Goal: Transaction & Acquisition: Subscribe to service/newsletter

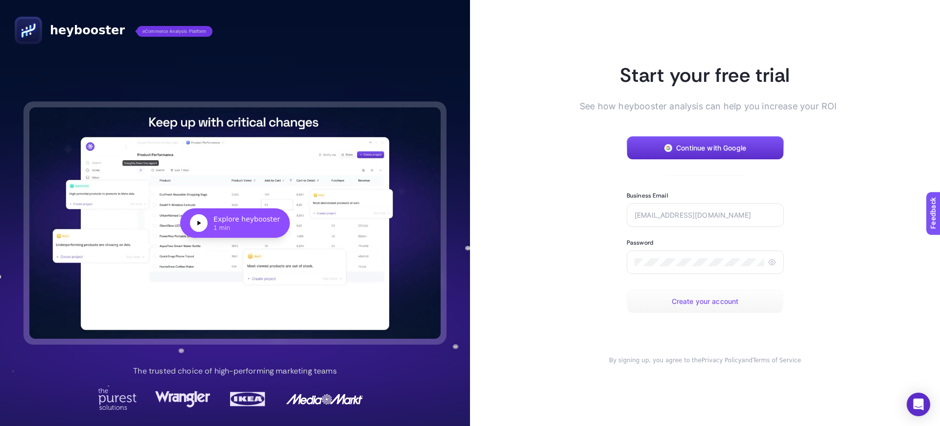
click at [707, 302] on span "Create your account" at bounding box center [705, 301] width 67 height 8
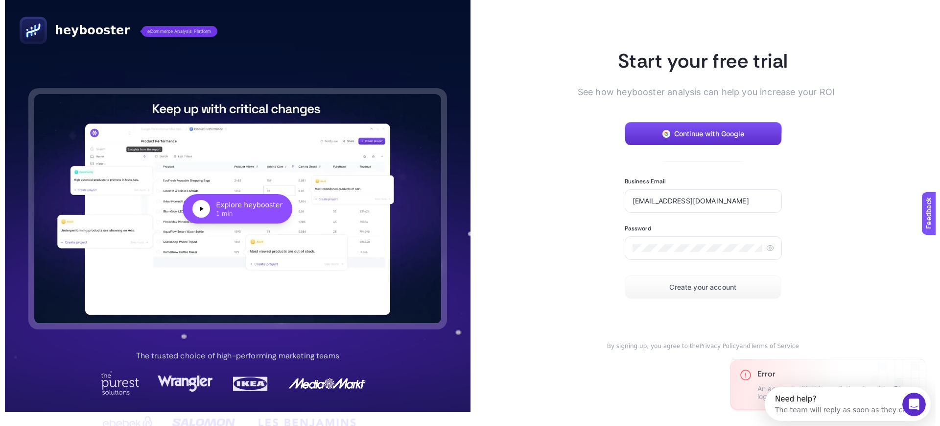
scroll to position [21, 0]
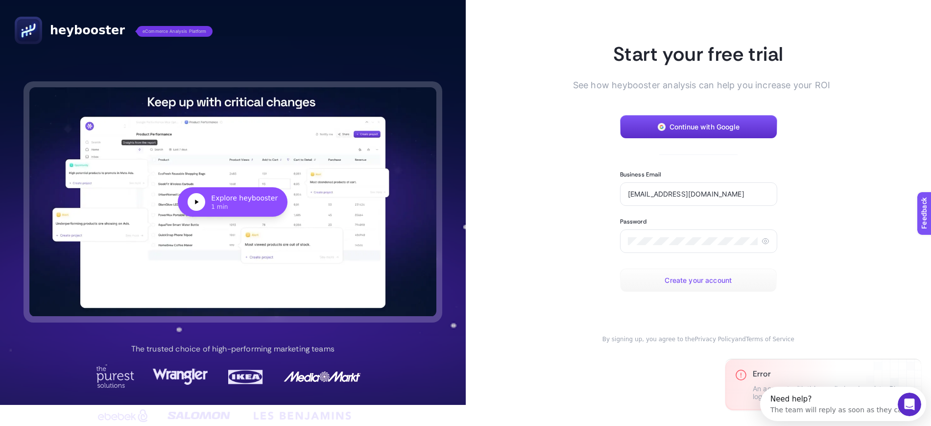
click at [701, 278] on span "Create your account" at bounding box center [698, 280] width 67 height 8
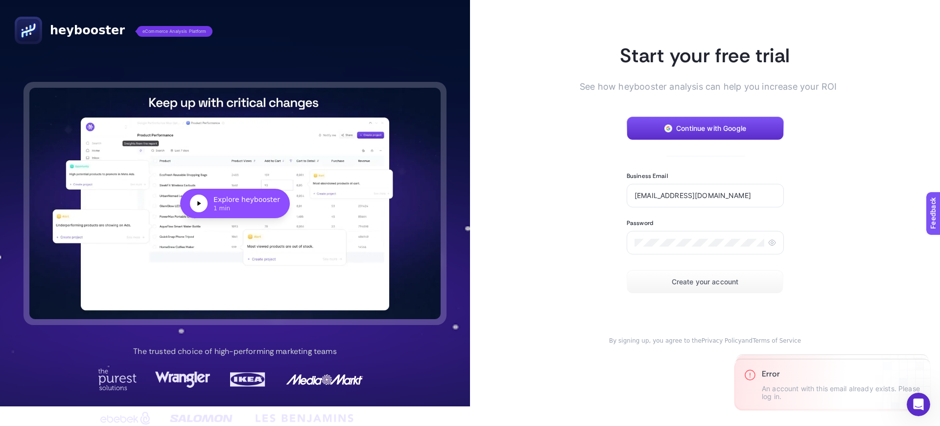
scroll to position [23, 0]
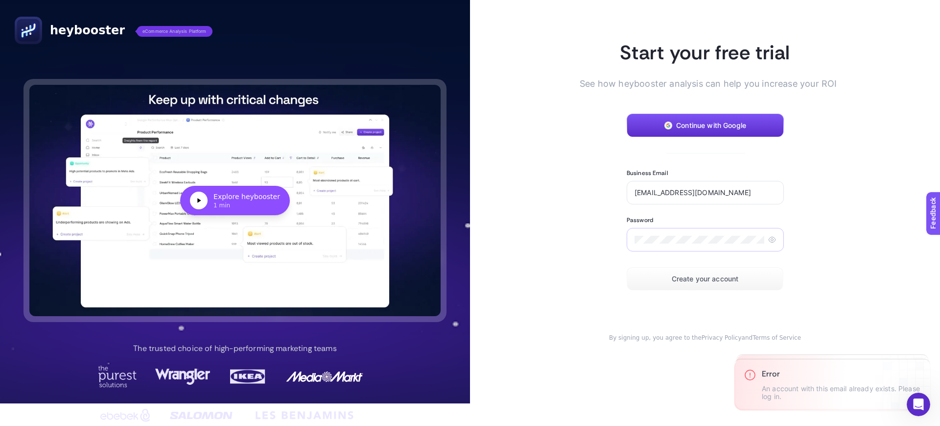
click at [769, 237] on icon at bounding box center [772, 239] width 6 height 5
click at [769, 237] on icon at bounding box center [771, 239] width 5 height 4
click at [747, 187] on div "gamdemir@publicisgroupe.net" at bounding box center [705, 193] width 157 height 24
type input "[EMAIL_ADDRESS][DOMAIN_NAME]"
click at [704, 290] on section "Start your free trial See how heybooster analysis can help you increase your RO…" at bounding box center [704, 191] width 219 height 302
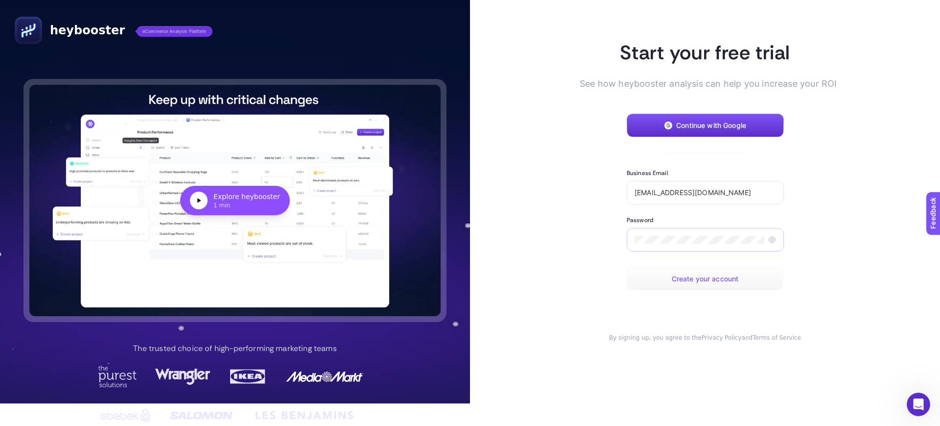
click at [709, 280] on span "Create your account" at bounding box center [705, 279] width 67 height 8
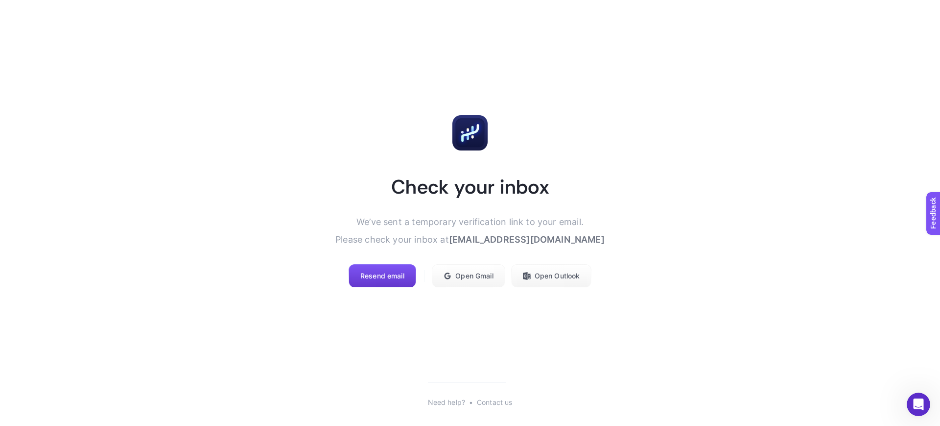
click at [387, 279] on span "Resend email" at bounding box center [382, 276] width 44 height 8
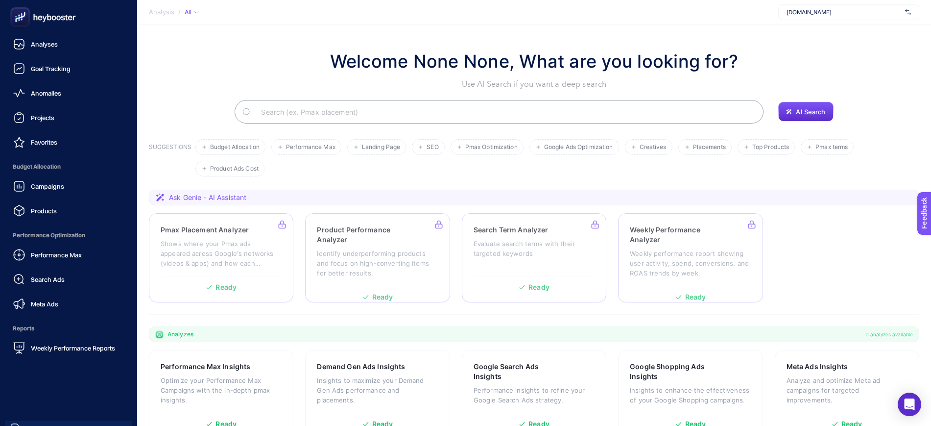
drag, startPoint x: 47, startPoint y: 254, endPoint x: 109, endPoint y: 237, distance: 64.4
click at [47, 254] on span "Performance Max" at bounding box center [56, 255] width 51 height 8
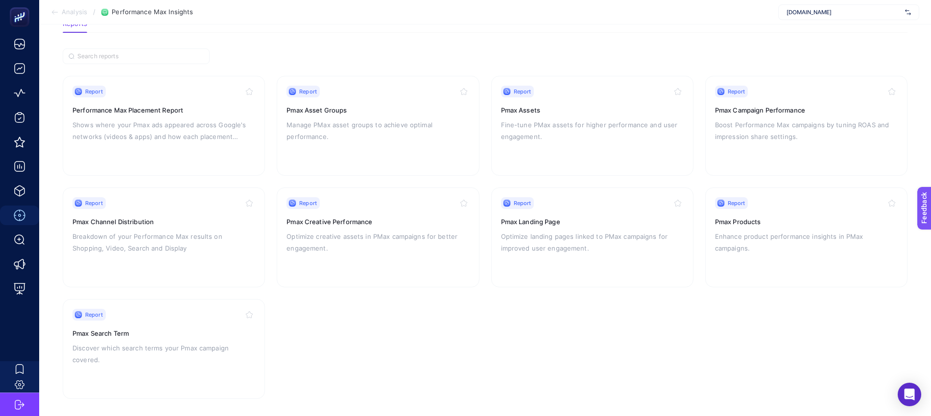
scroll to position [64, 0]
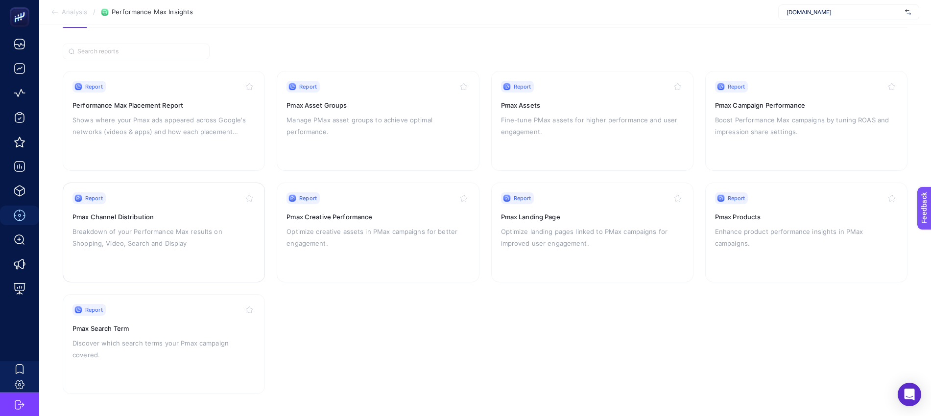
click at [156, 226] on p "Breakdown of your Performance Max results on Shopping, Video, Search and Display" at bounding box center [163, 238] width 183 height 24
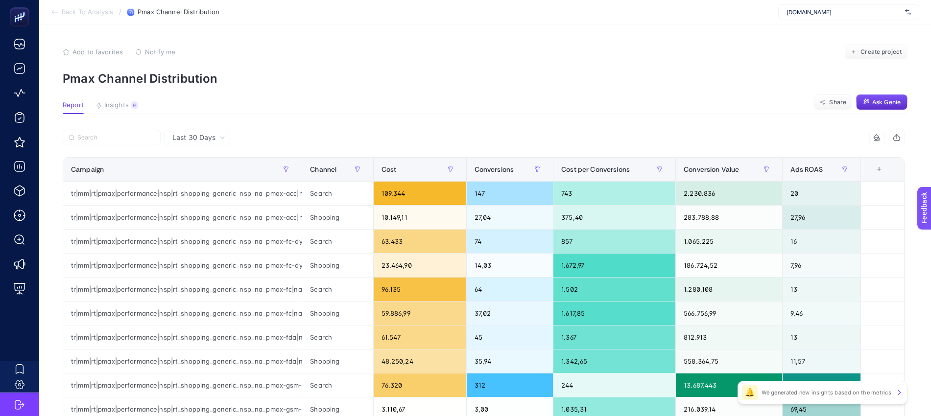
scroll to position [122, 0]
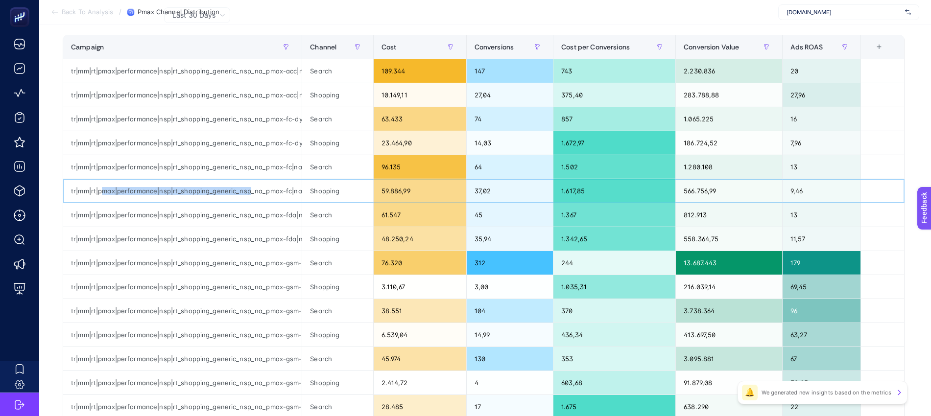
drag, startPoint x: 101, startPoint y: 195, endPoint x: 249, endPoint y: 196, distance: 147.9
click at [249, 196] on div "tr|mm|rt|pmax|performance|nsp|rt_shopping_generic_nsp_na_pmax-fc|na|d2c|AOP|OSB…" at bounding box center [182, 191] width 238 height 24
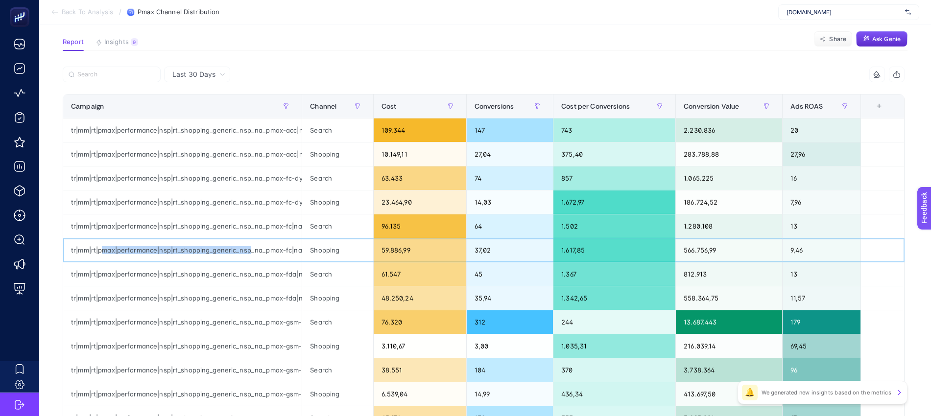
scroll to position [0, 0]
